Goal: Information Seeking & Learning: Learn about a topic

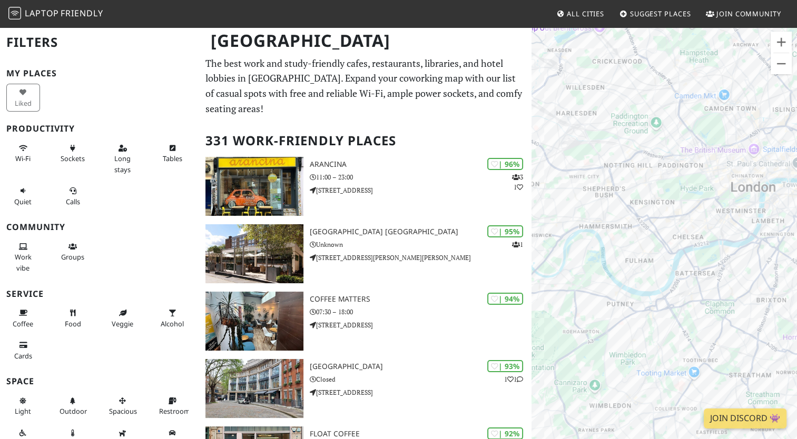
drag, startPoint x: 657, startPoint y: 249, endPoint x: 654, endPoint y: 214, distance: 34.9
click at [654, 214] on div at bounding box center [663, 245] width 265 height 439
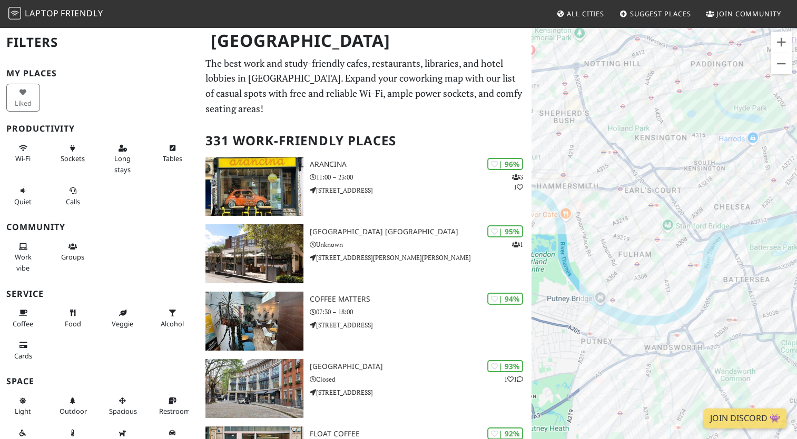
drag, startPoint x: 655, startPoint y: 225, endPoint x: 646, endPoint y: 210, distance: 17.4
click at [646, 210] on div at bounding box center [663, 245] width 265 height 439
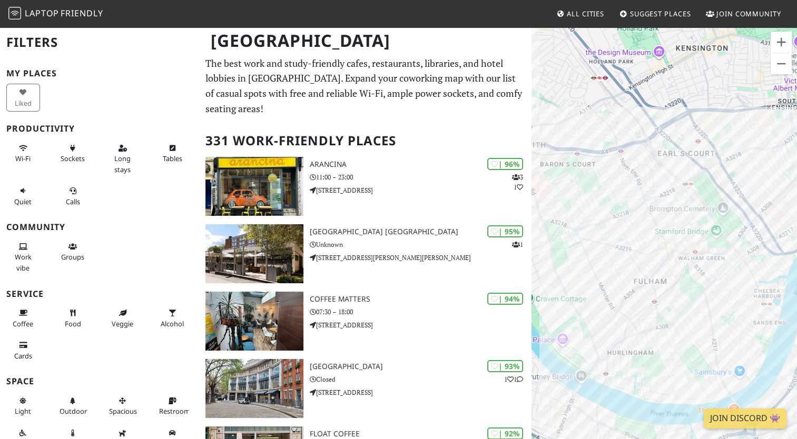
drag, startPoint x: 630, startPoint y: 216, endPoint x: 657, endPoint y: 197, distance: 33.2
click at [657, 197] on div at bounding box center [663, 245] width 265 height 439
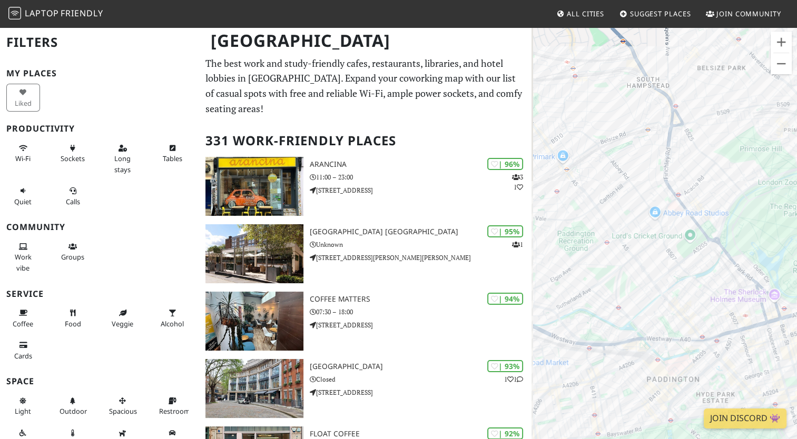
drag, startPoint x: 708, startPoint y: 292, endPoint x: 735, endPoint y: 166, distance: 128.7
click at [735, 166] on div at bounding box center [663, 245] width 265 height 439
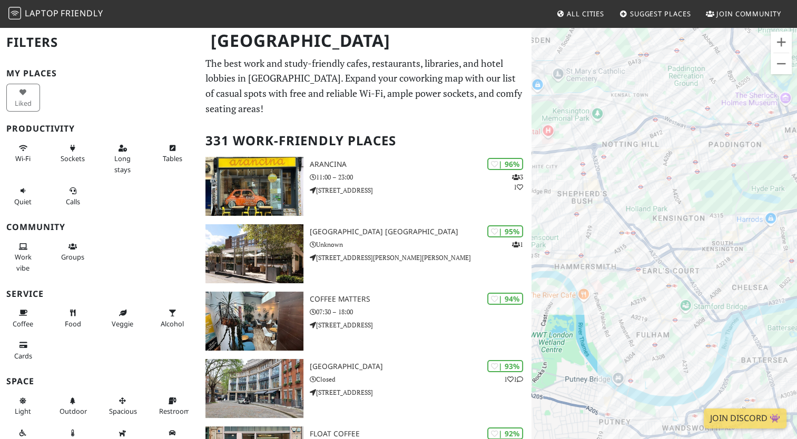
drag, startPoint x: 674, startPoint y: 279, endPoint x: 702, endPoint y: 161, distance: 121.7
click at [702, 161] on div at bounding box center [663, 245] width 265 height 439
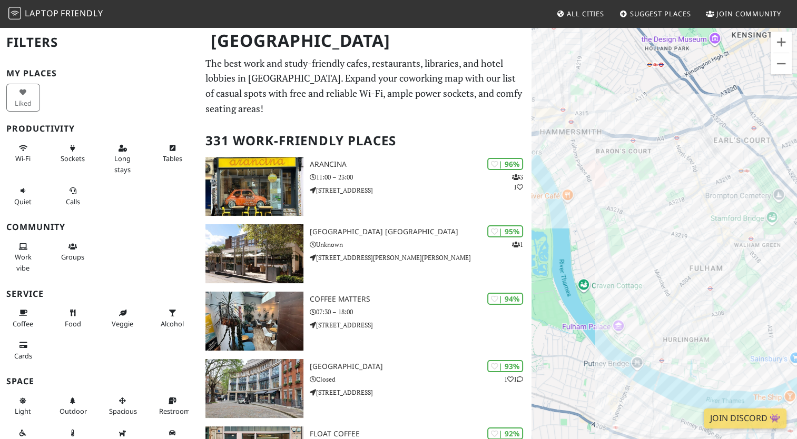
drag, startPoint x: 652, startPoint y: 275, endPoint x: 708, endPoint y: 146, distance: 140.7
click at [708, 146] on div at bounding box center [663, 245] width 265 height 439
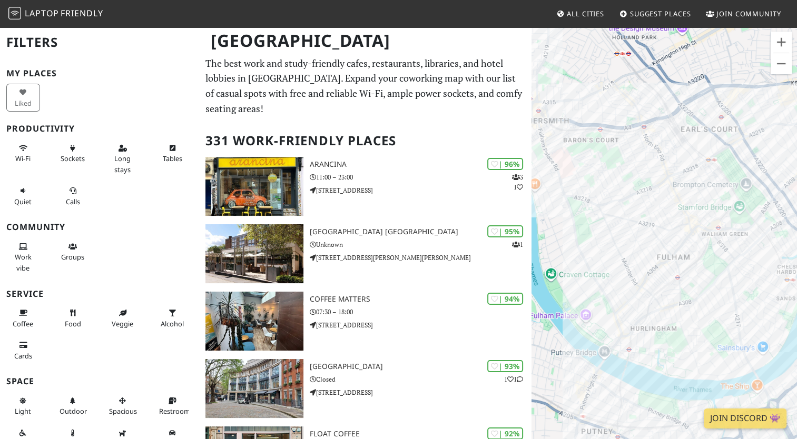
drag, startPoint x: 735, startPoint y: 152, endPoint x: 683, endPoint y: 140, distance: 53.5
click at [683, 140] on div at bounding box center [663, 245] width 265 height 439
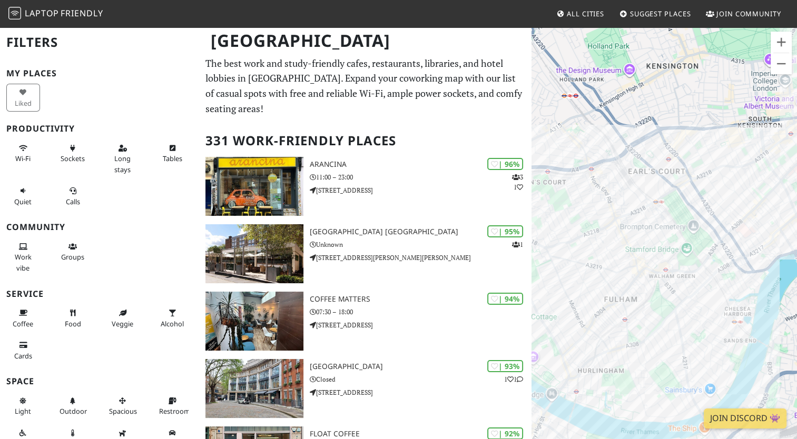
drag, startPoint x: 676, startPoint y: 225, endPoint x: 619, endPoint y: 268, distance: 71.4
click at [619, 268] on div at bounding box center [663, 245] width 265 height 439
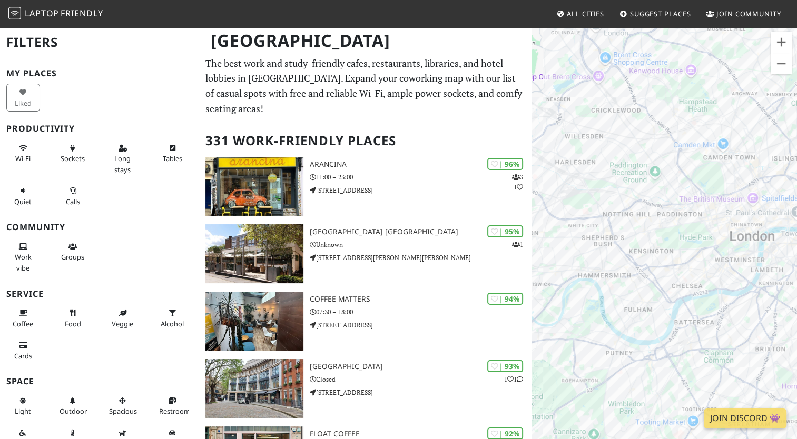
drag, startPoint x: 651, startPoint y: 379, endPoint x: 661, endPoint y: 264, distance: 115.2
click at [661, 264] on div at bounding box center [663, 245] width 265 height 439
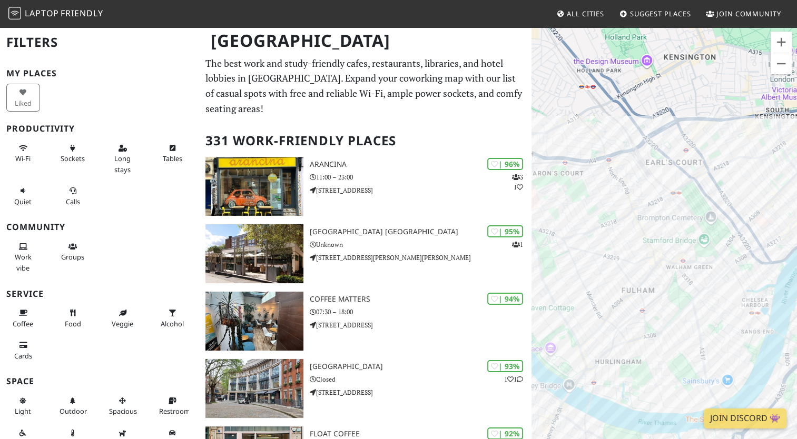
drag, startPoint x: 661, startPoint y: 264, endPoint x: 733, endPoint y: 103, distance: 176.3
click at [733, 103] on div at bounding box center [663, 245] width 265 height 439
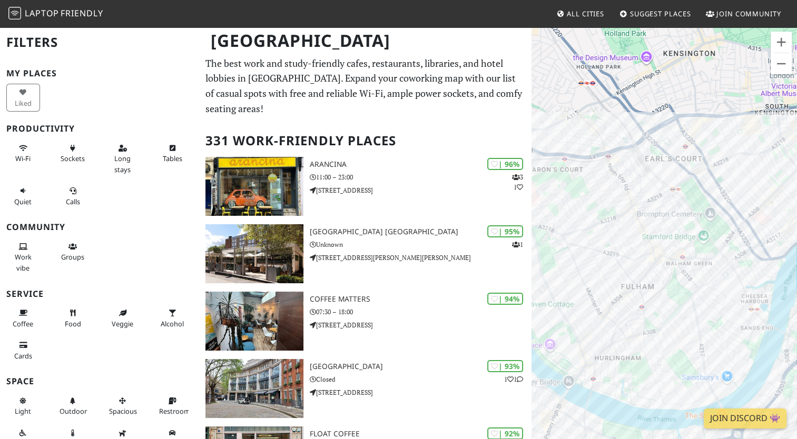
click at [616, 300] on div at bounding box center [663, 245] width 265 height 439
click at [613, 301] on div "BoysnBerry" at bounding box center [663, 245] width 265 height 439
click at [609, 300] on div "BoysnBerry BoysnBerry" at bounding box center [663, 245] width 265 height 439
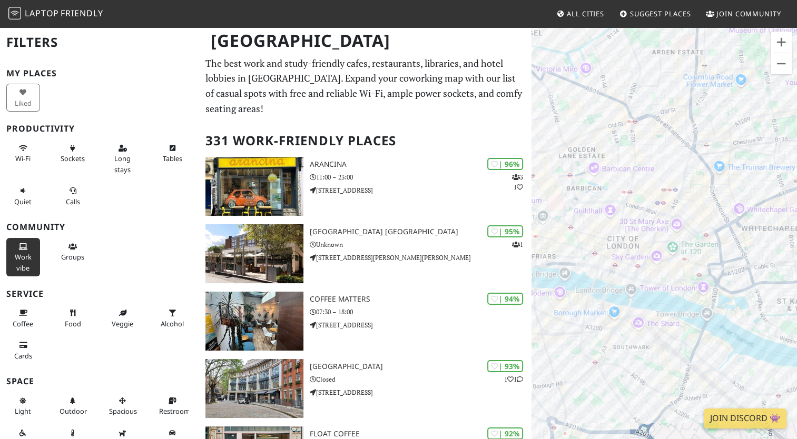
click at [18, 256] on span "Work vibe" at bounding box center [23, 262] width 17 height 20
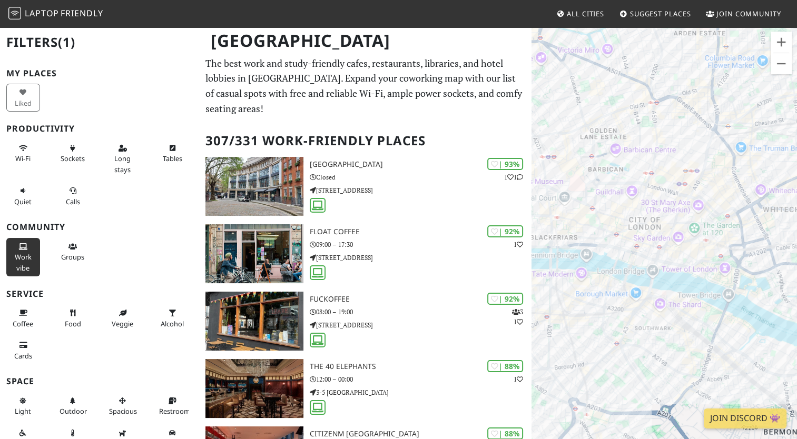
drag, startPoint x: 654, startPoint y: 155, endPoint x: 800, endPoint y: 52, distance: 179.4
click at [796, 52] on html "Laptop Friendly All Cities Suggest Places Join Community London Filters (1) My …" at bounding box center [398, 219] width 797 height 439
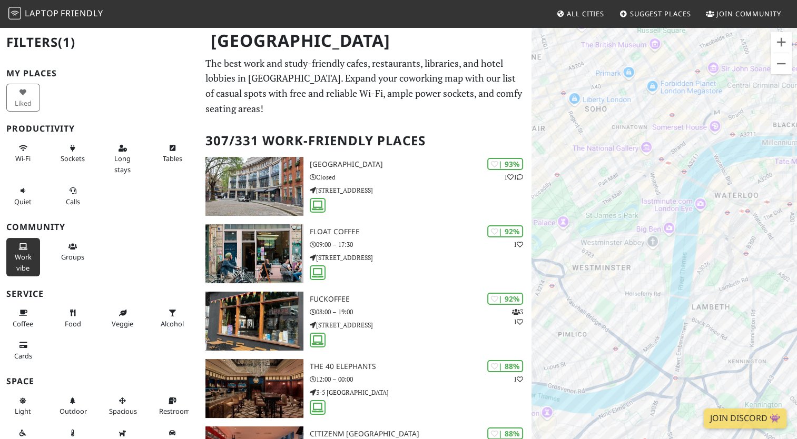
drag, startPoint x: 676, startPoint y: 218, endPoint x: 804, endPoint y: 190, distance: 130.4
click at [796, 190] on html "Laptop Friendly All Cities Suggest Places Join Community London Filters (1) My …" at bounding box center [398, 219] width 797 height 439
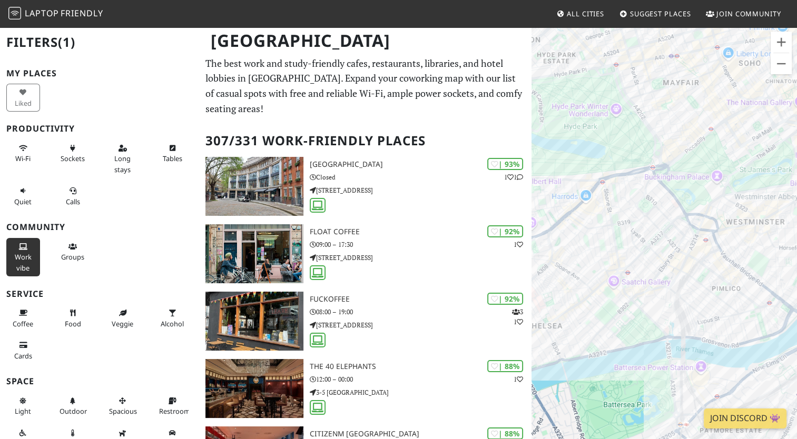
drag, startPoint x: 663, startPoint y: 232, endPoint x: 804, endPoint y: 191, distance: 146.8
click at [796, 191] on html "Laptop Friendly All Cities Suggest Places Join Community London Filters (1) My …" at bounding box center [398, 219] width 797 height 439
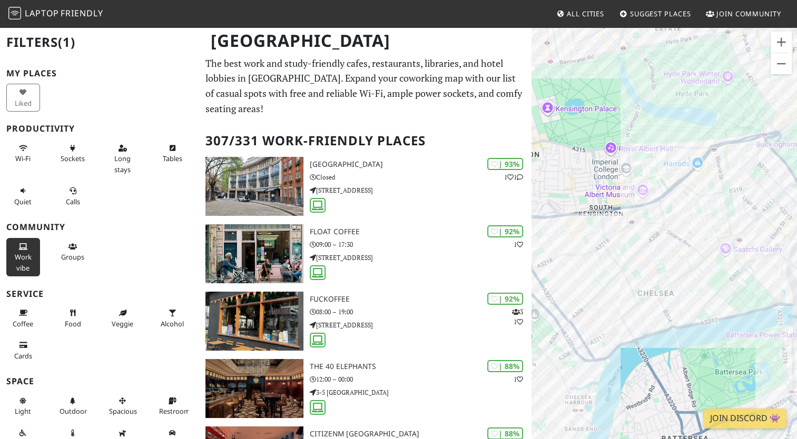
drag, startPoint x: 615, startPoint y: 268, endPoint x: 775, endPoint y: 219, distance: 167.5
click at [775, 219] on div "BoysnBerry" at bounding box center [663, 245] width 265 height 439
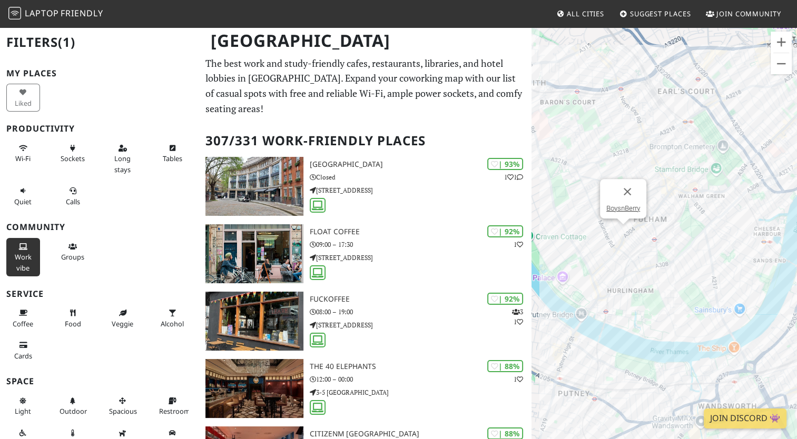
drag, startPoint x: 662, startPoint y: 254, endPoint x: 806, endPoint y: 98, distance: 212.3
click at [796, 98] on html "Laptop Friendly All Cities Suggest Places Join Community London Filters (1) My …" at bounding box center [398, 219] width 797 height 439
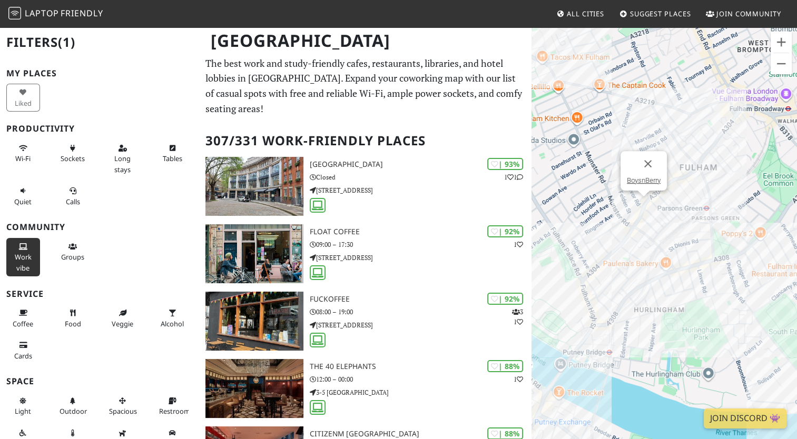
drag, startPoint x: 679, startPoint y: 241, endPoint x: 785, endPoint y: 208, distance: 111.1
click at [785, 208] on div "BoysnBerry" at bounding box center [663, 245] width 265 height 439
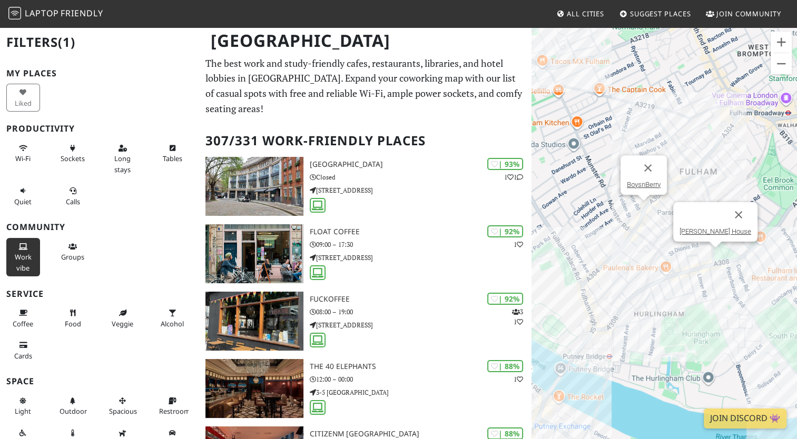
click at [716, 260] on div "BoysnBerry Aragon House" at bounding box center [663, 245] width 265 height 439
click at [602, 288] on link "Rude Health Cafe" at bounding box center [607, 291] width 52 height 8
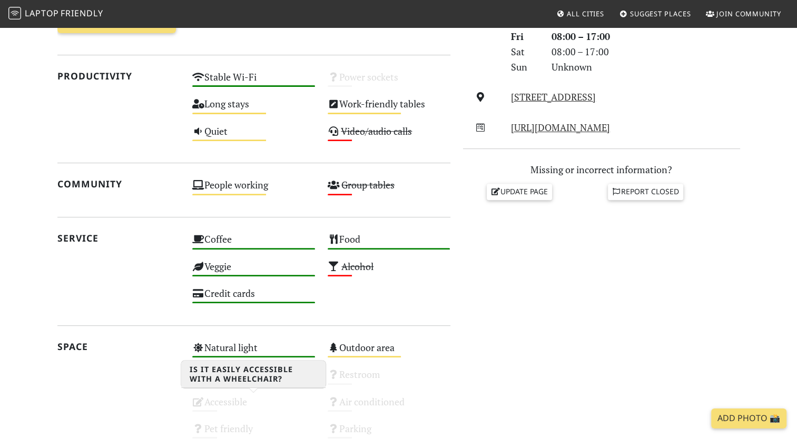
scroll to position [346, 0]
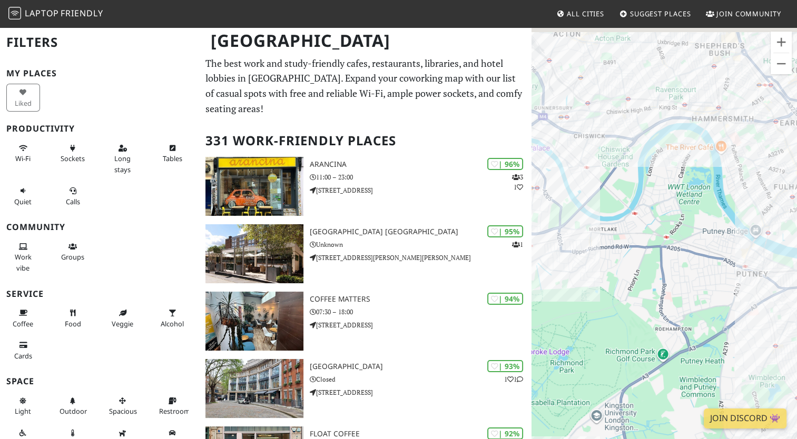
drag, startPoint x: 663, startPoint y: 175, endPoint x: 631, endPoint y: 349, distance: 176.6
click at [631, 349] on div at bounding box center [663, 245] width 265 height 439
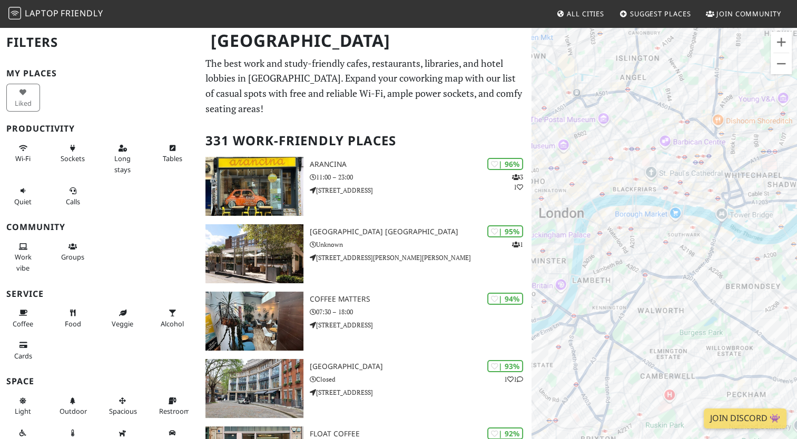
drag, startPoint x: 590, startPoint y: 290, endPoint x: 784, endPoint y: 202, distance: 213.5
click at [784, 202] on div at bounding box center [663, 245] width 265 height 439
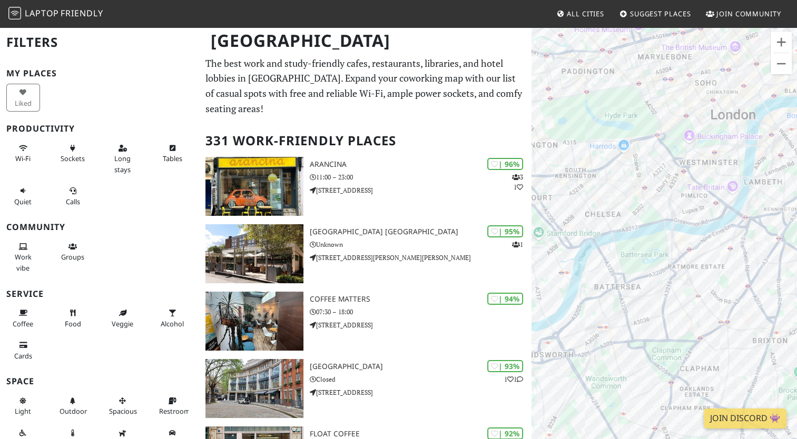
drag, startPoint x: 631, startPoint y: 251, endPoint x: 806, endPoint y: 128, distance: 213.7
click at [796, 128] on html "Laptop Friendly All Cities Suggest Places Join Community London Filters My Plac…" at bounding box center [398, 219] width 797 height 439
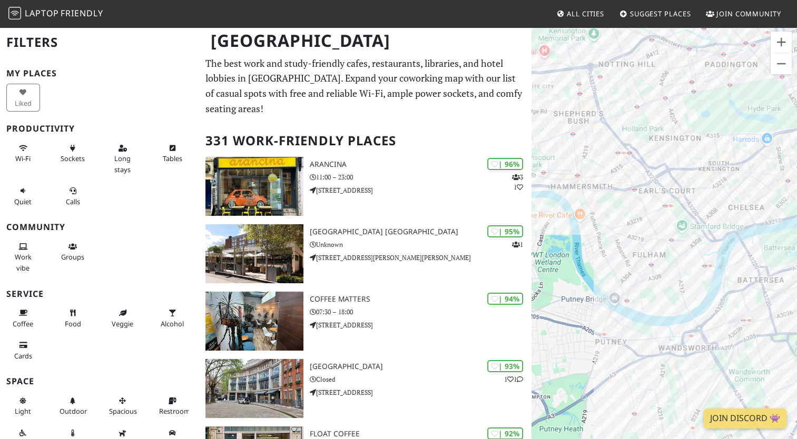
drag, startPoint x: 600, startPoint y: 245, endPoint x: 746, endPoint y: 263, distance: 147.4
click at [746, 263] on div at bounding box center [663, 245] width 265 height 439
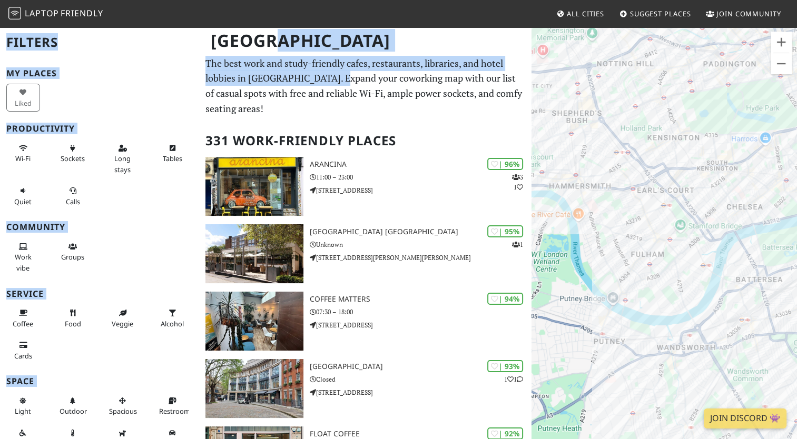
drag, startPoint x: 487, startPoint y: 66, endPoint x: 340, endPoint y: 75, distance: 147.7
click at [340, 75] on p "The best work and study-friendly cafes, restaurants, libraries, and hotel lobbi…" at bounding box center [364, 86] width 319 height 61
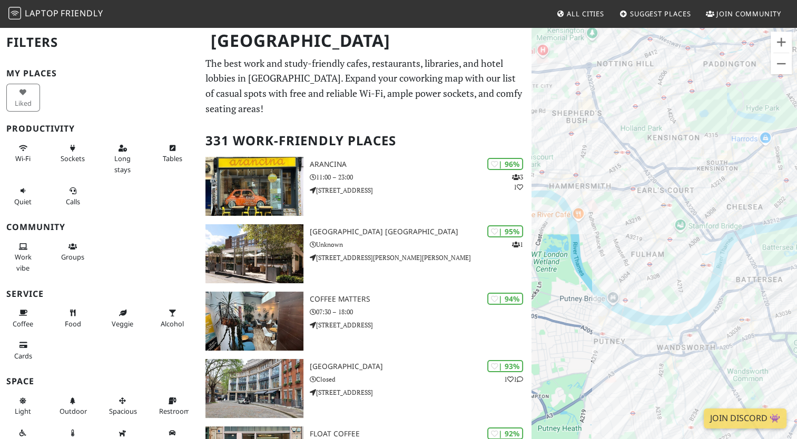
click at [379, 82] on p "The best work and study-friendly cafes, restaurants, libraries, and hotel lobbi…" at bounding box center [364, 86] width 319 height 61
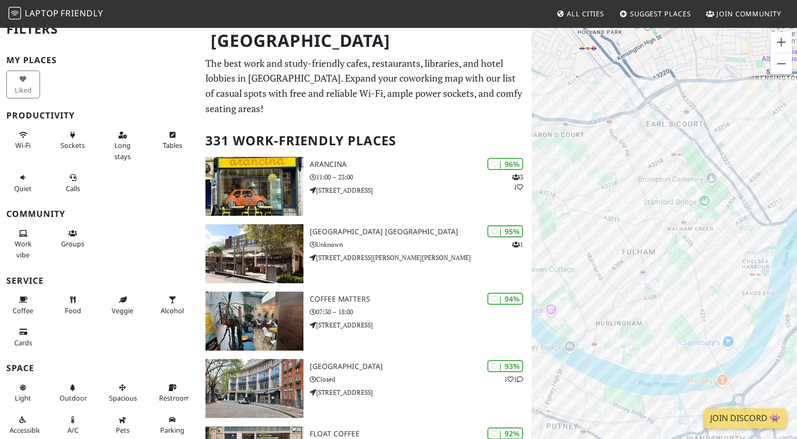
drag, startPoint x: 643, startPoint y: 271, endPoint x: 575, endPoint y: 302, distance: 74.0
click at [575, 302] on div at bounding box center [663, 245] width 265 height 439
click at [707, 262] on link "Carbon Kopi @ Hazlebury Road" at bounding box center [699, 261] width 109 height 8
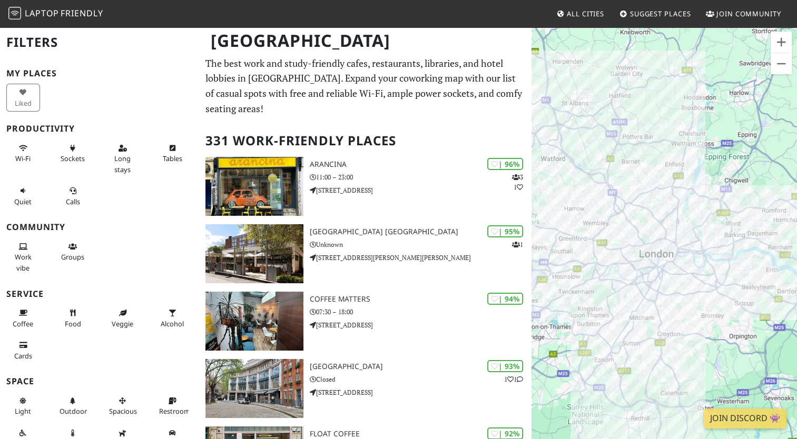
click at [646, 19] on link "Suggest Places" at bounding box center [655, 13] width 80 height 19
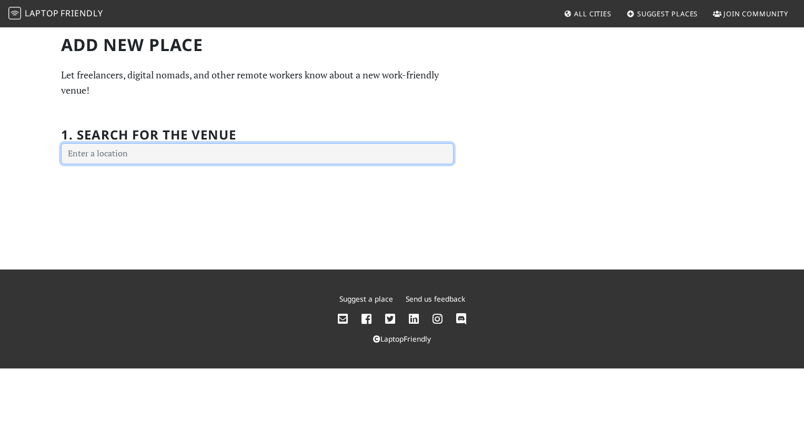
click at [244, 157] on input "text" at bounding box center [257, 153] width 393 height 21
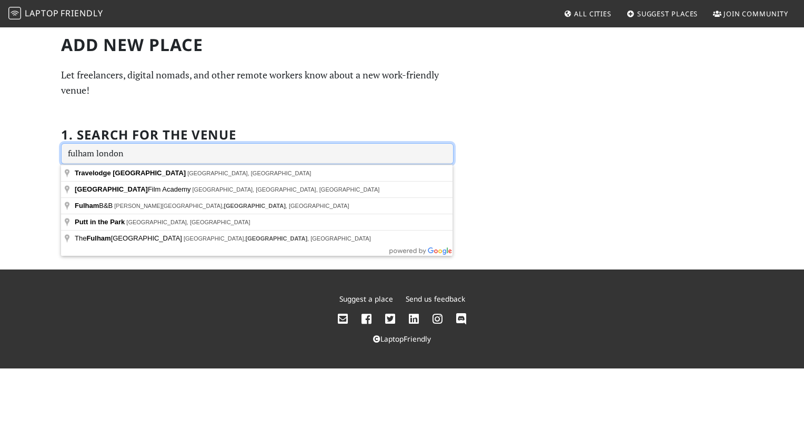
drag, startPoint x: 135, startPoint y: 155, endPoint x: 34, endPoint y: 144, distance: 102.2
click at [34, 144] on div "Add new Place Let freelancers, digital nomads, and other remote workers know ab…" at bounding box center [402, 147] width 804 height 243
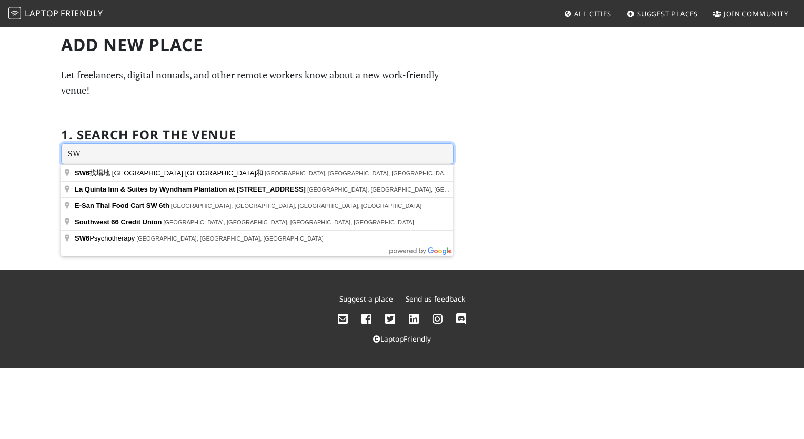
type input "S"
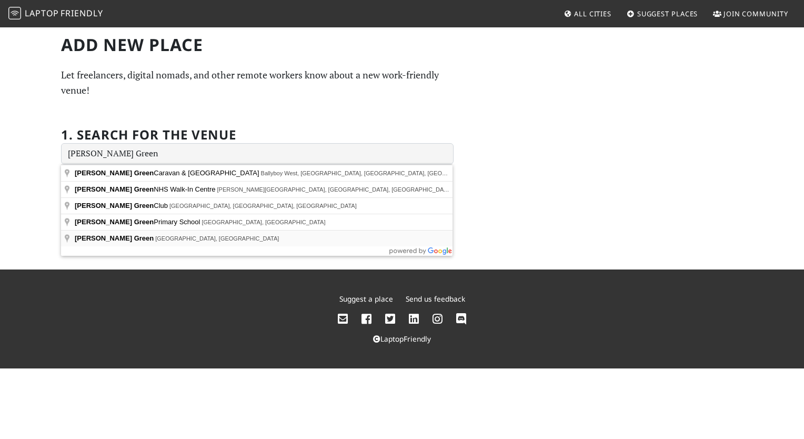
type input "Parsons Green, New Kings Road, London, UK"
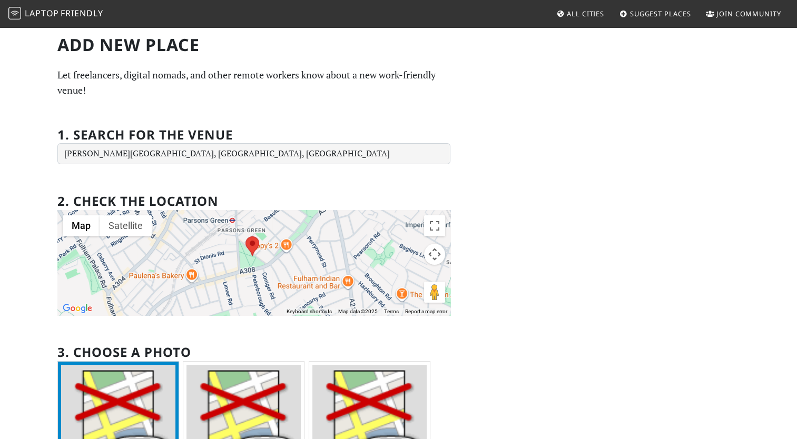
click at [251, 245] on img at bounding box center [252, 245] width 14 height 19
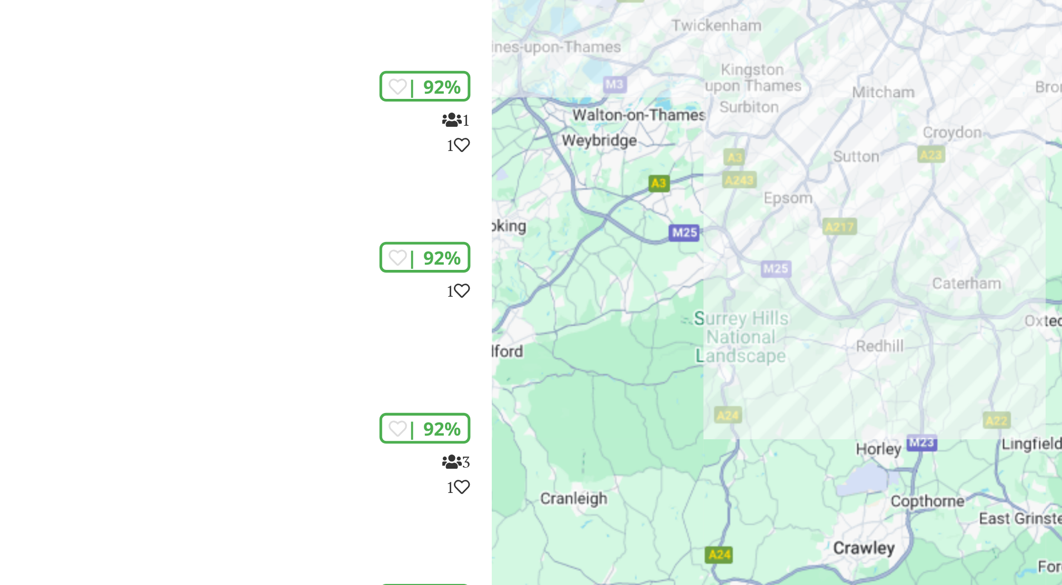
scroll to position [29, 0]
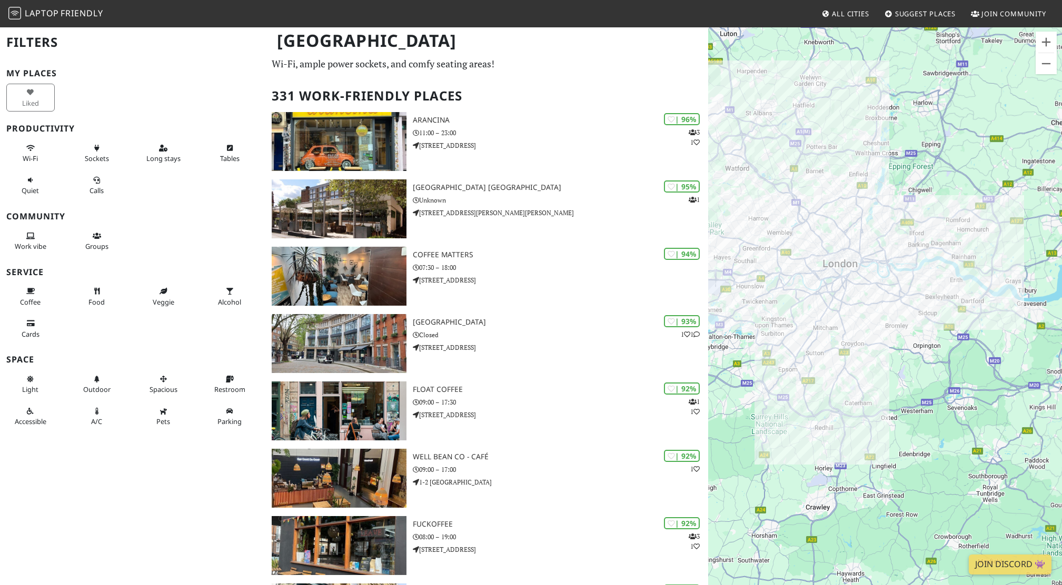
drag, startPoint x: 918, startPoint y: 137, endPoint x: 889, endPoint y: 51, distance: 90.6
click at [889, 51] on div at bounding box center [885, 318] width 354 height 585
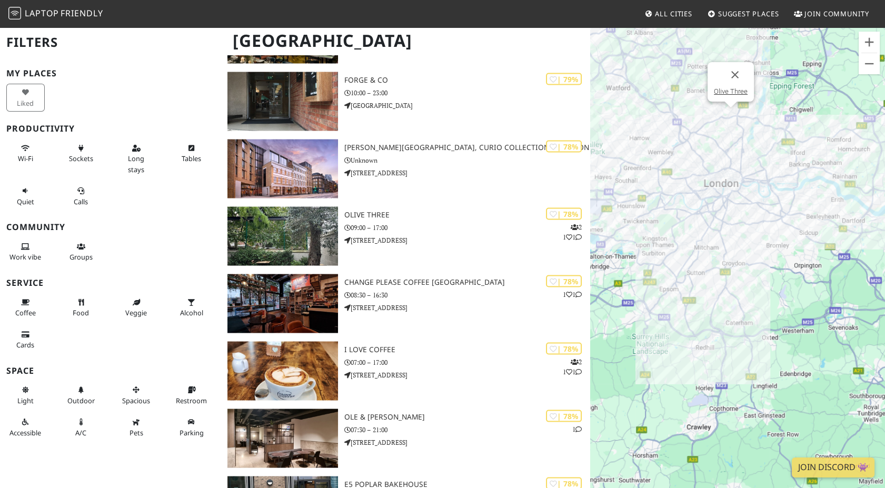
scroll to position [4338, 0]
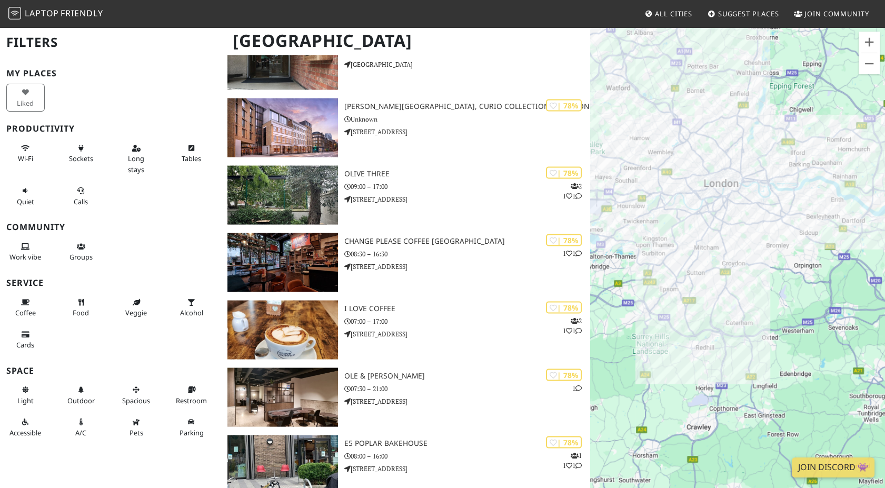
click at [63, 12] on span "Friendly" at bounding box center [82, 13] width 42 height 12
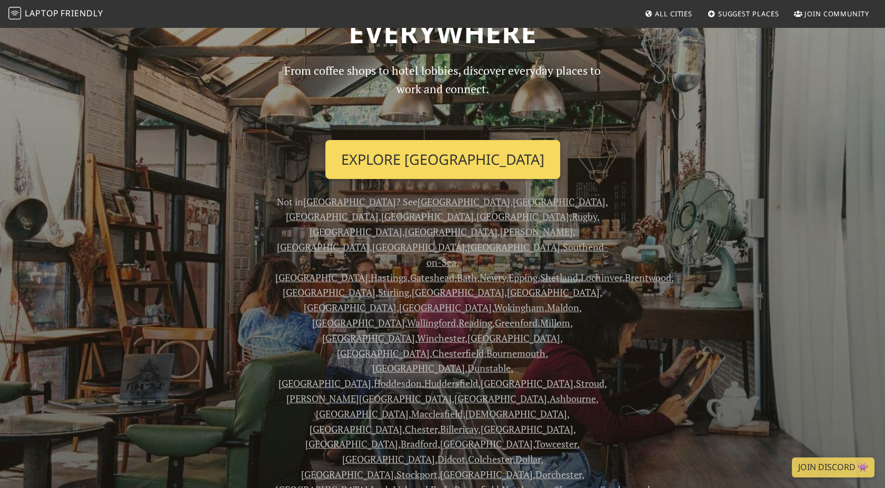
scroll to position [67, 0]
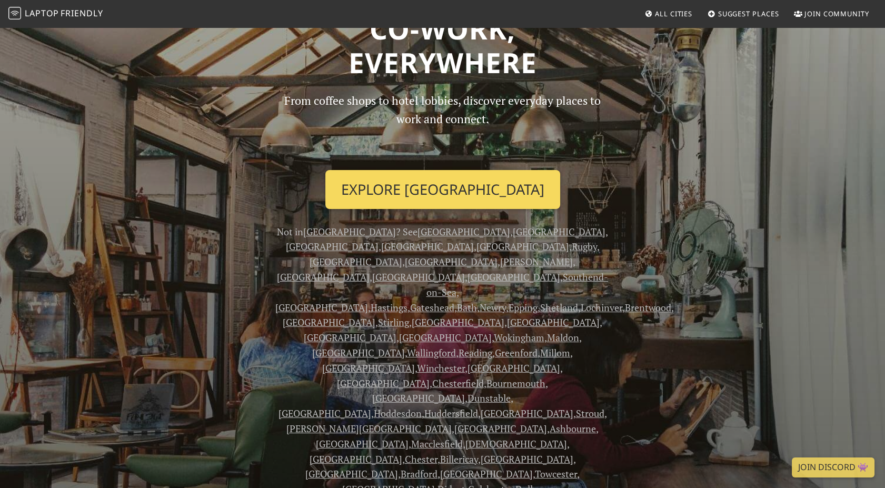
click at [434, 176] on link "Explore [GEOGRAPHIC_DATA]" at bounding box center [442, 189] width 235 height 39
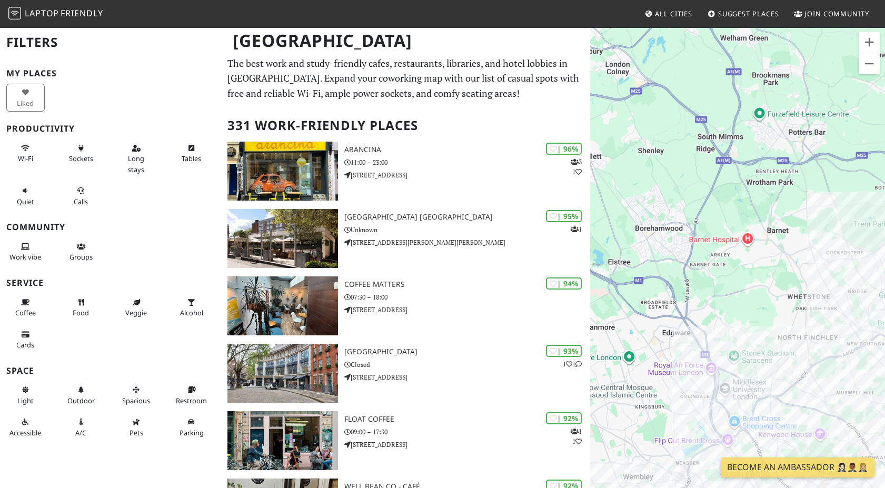
click at [708, 227] on div at bounding box center [737, 270] width 295 height 488
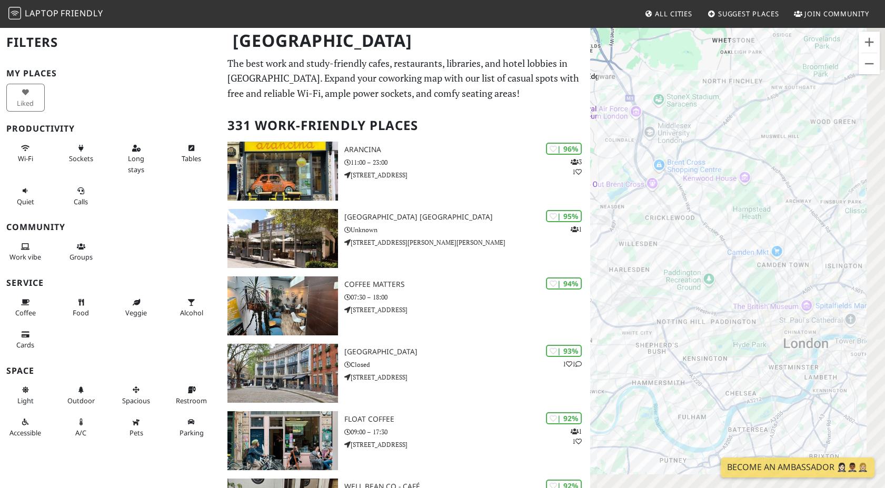
drag, startPoint x: 735, startPoint y: 288, endPoint x: 647, endPoint y: -3, distance: 303.6
click at [647, 0] on html "Laptop Friendly All Cities Suggest Places Join Community [GEOGRAPHIC_DATA] Filt…" at bounding box center [442, 244] width 885 height 488
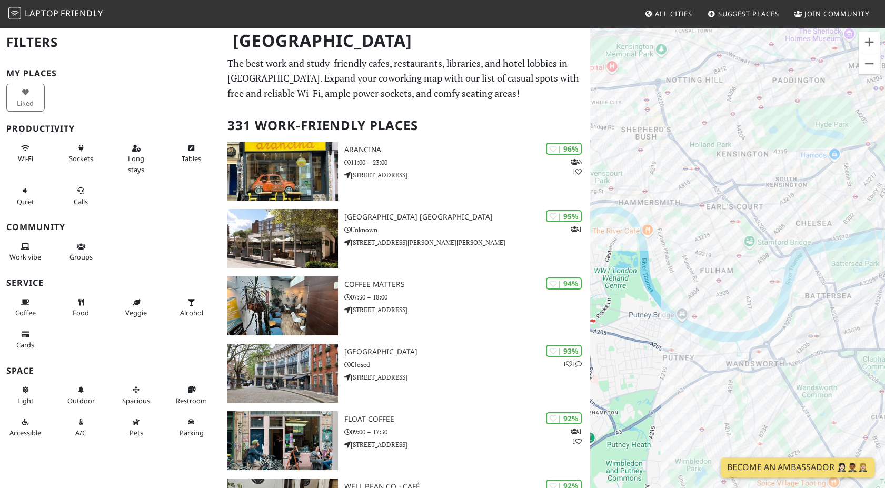
drag, startPoint x: 713, startPoint y: 285, endPoint x: 804, endPoint y: 97, distance: 209.1
click at [804, 97] on div at bounding box center [737, 270] width 295 height 488
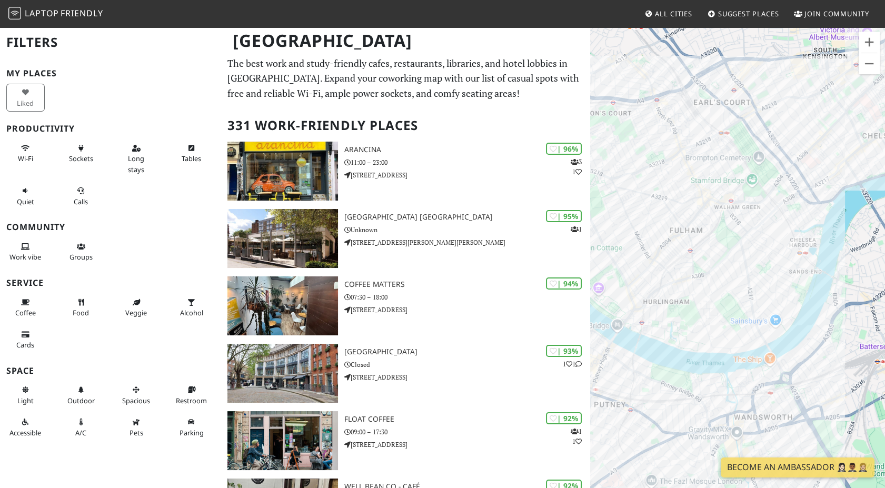
drag, startPoint x: 745, startPoint y: 313, endPoint x: 733, endPoint y: 237, distance: 76.9
click at [733, 237] on div at bounding box center [737, 270] width 295 height 488
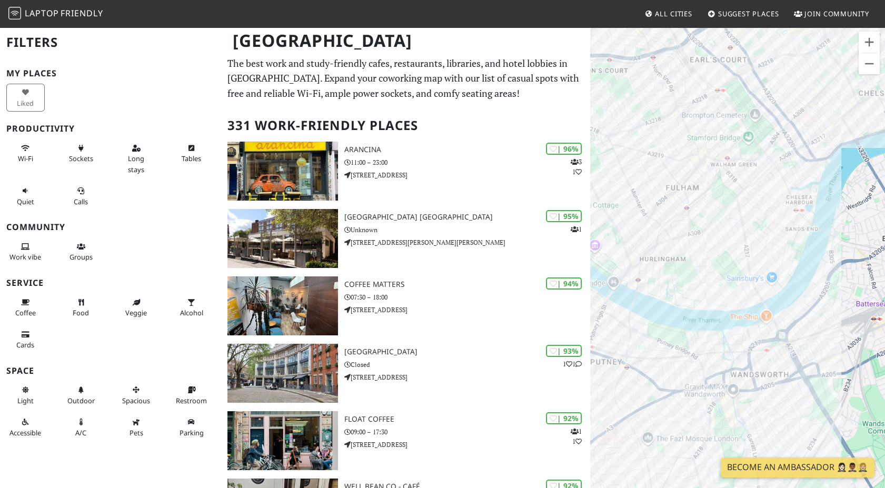
click at [756, 354] on div at bounding box center [737, 270] width 295 height 488
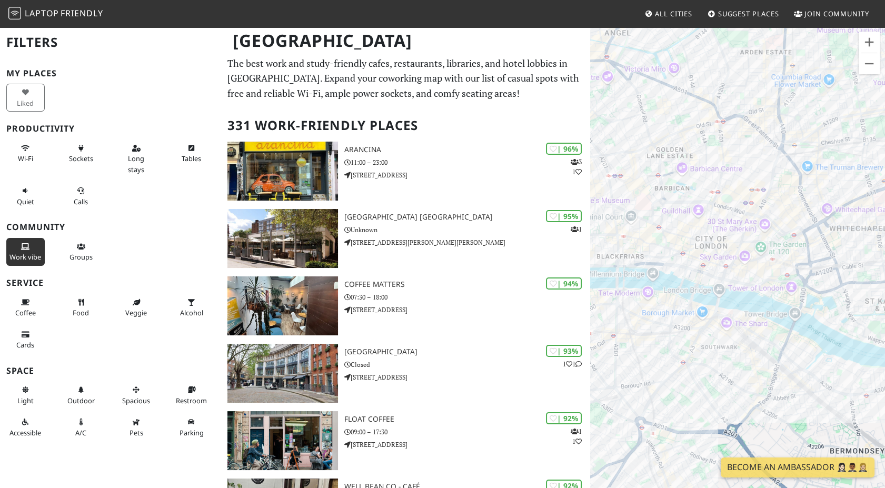
click at [24, 247] on icon at bounding box center [25, 247] width 8 height 7
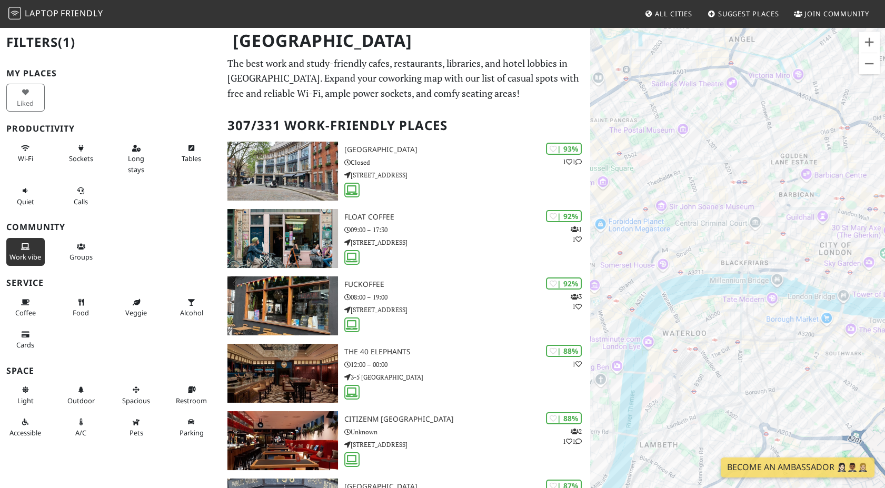
drag, startPoint x: 703, startPoint y: 310, endPoint x: 895, endPoint y: 300, distance: 192.9
click at [884, 300] on html "Laptop Friendly All Cities Suggest Places Join Community London Filters (1) My …" at bounding box center [442, 244] width 885 height 488
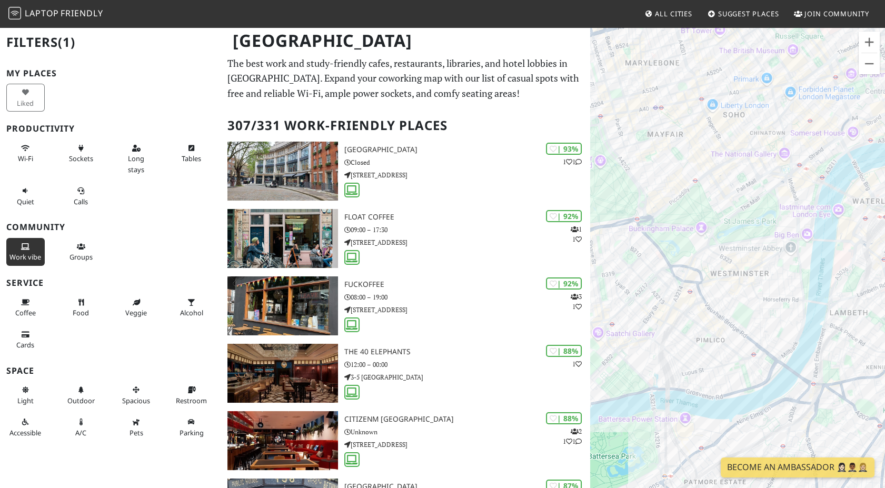
drag, startPoint x: 666, startPoint y: 412, endPoint x: 863, endPoint y: 269, distance: 243.9
click at [863, 269] on div at bounding box center [737, 270] width 295 height 488
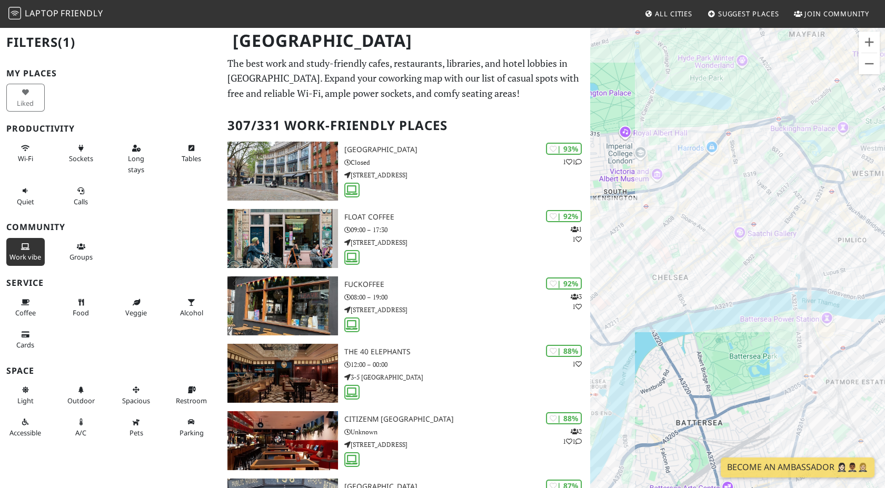
drag, startPoint x: 741, startPoint y: 343, endPoint x: 883, endPoint y: 243, distance: 173.4
click at [883, 243] on div at bounding box center [737, 270] width 295 height 488
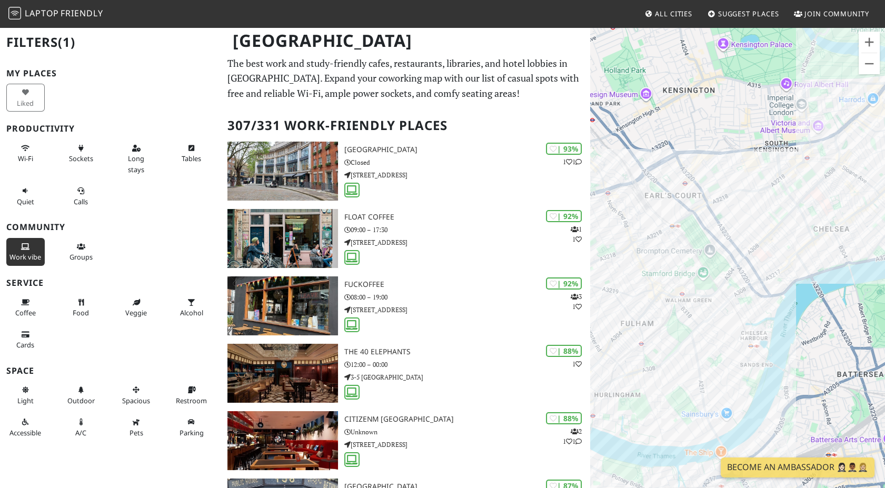
drag, startPoint x: 715, startPoint y: 292, endPoint x: 880, endPoint y: 243, distance: 172.1
click at [880, 243] on div at bounding box center [737, 270] width 295 height 488
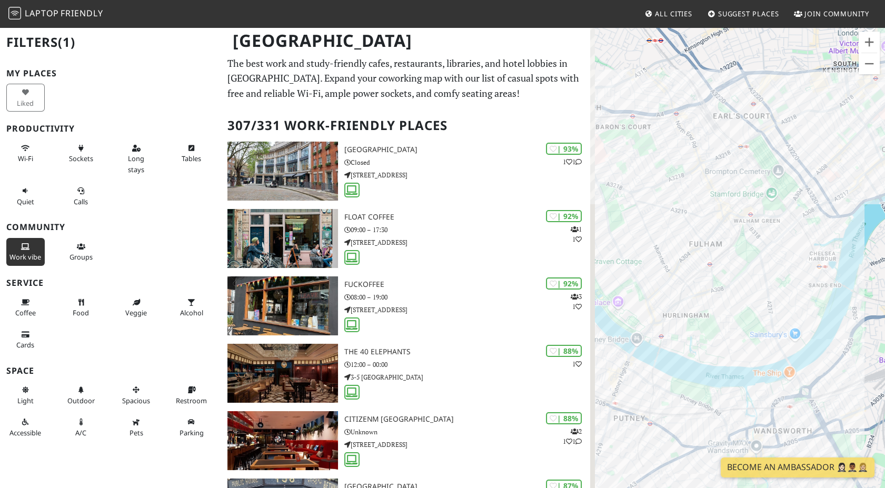
drag, startPoint x: 729, startPoint y: 398, endPoint x: 818, endPoint y: 291, distance: 139.5
click at [818, 291] on div at bounding box center [737, 270] width 295 height 488
click at [775, 255] on link "Carbon Kopi @ Hazlebury Road" at bounding box center [769, 255] width 109 height 8
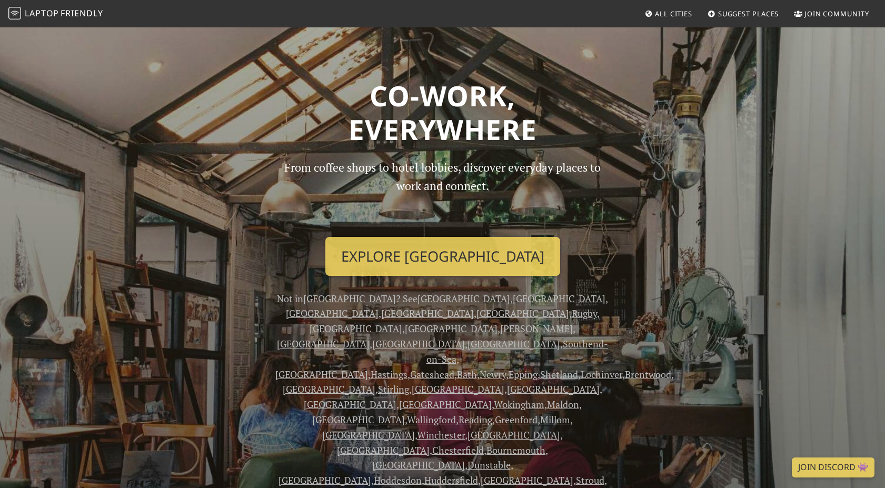
scroll to position [67, 0]
